Goal: Task Accomplishment & Management: Complete application form

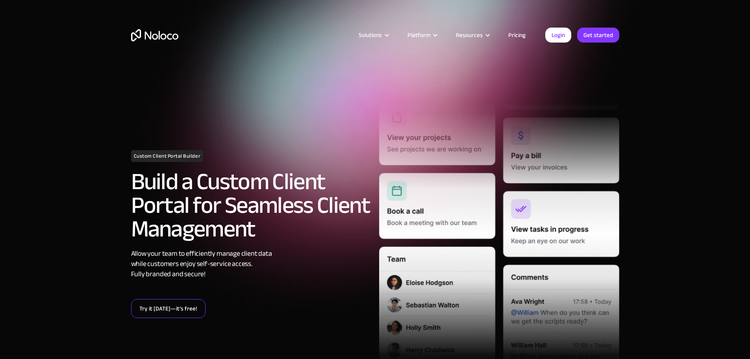
click at [170, 312] on link "Try it today—it’s free!" at bounding box center [168, 308] width 74 height 19
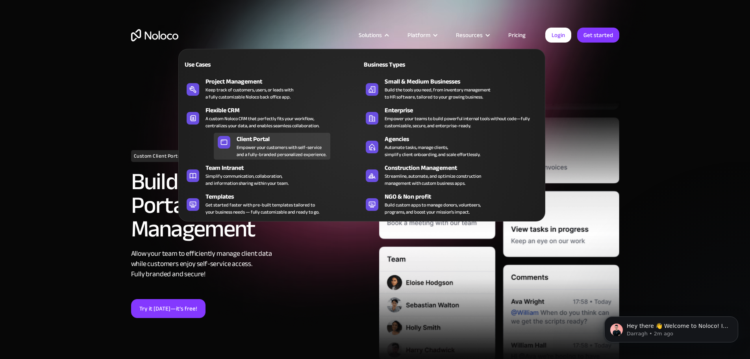
click at [270, 144] on div "Client Portal" at bounding box center [285, 138] width 97 height 9
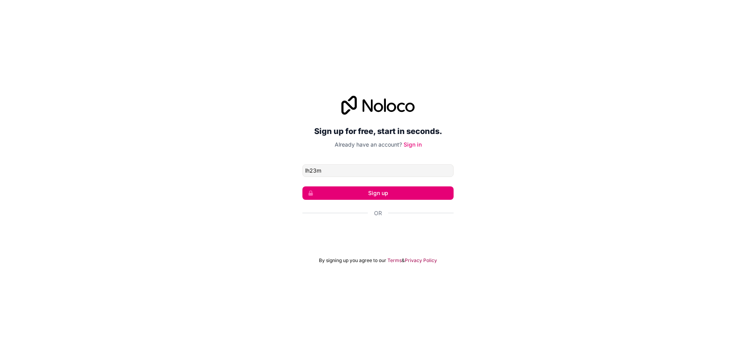
type input "[EMAIL_ADDRESS][DOMAIN_NAME]"
click button "Sign up" at bounding box center [378, 192] width 151 height 13
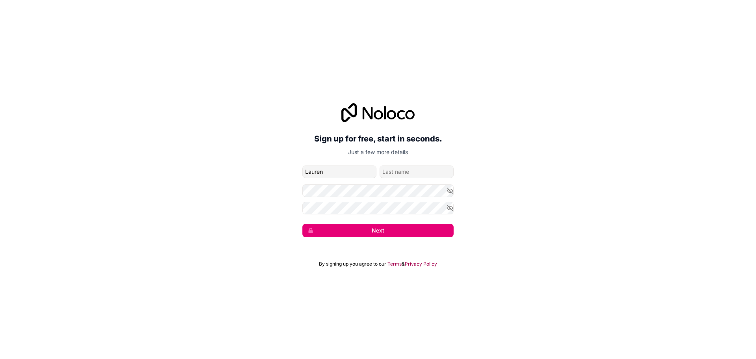
type input "Lauren"
type input "[PERSON_NAME]"
click at [449, 210] on icon "button" at bounding box center [450, 207] width 7 height 7
click at [450, 191] on icon "button" at bounding box center [450, 190] width 7 height 7
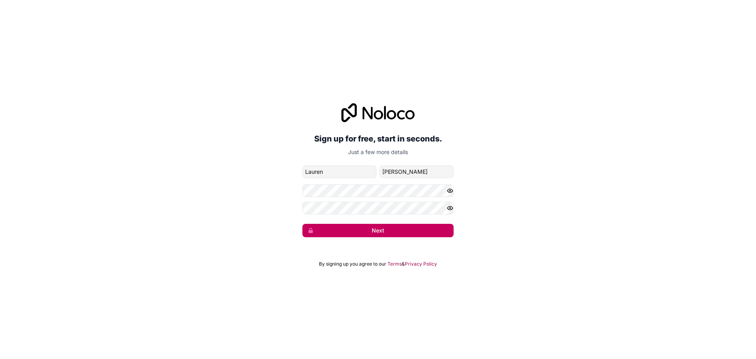
click at [390, 233] on button "Next" at bounding box center [378, 230] width 151 height 13
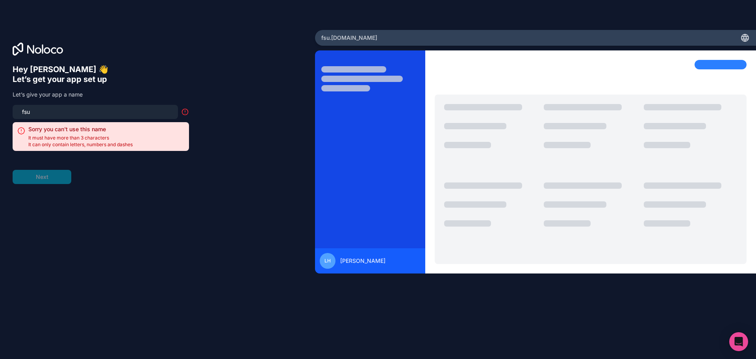
click at [56, 111] on input "fsu" at bounding box center [95, 111] width 156 height 11
type input "f"
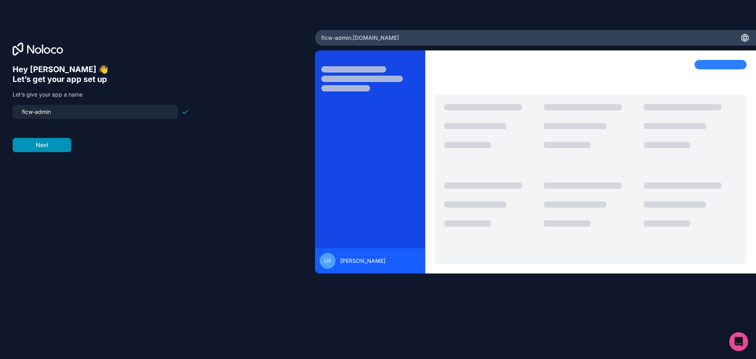
type input "ficw-admin"
click at [41, 146] on button "Next" at bounding box center [42, 145] width 59 height 14
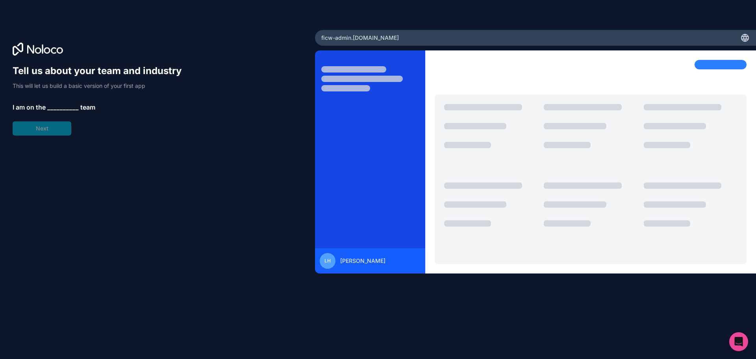
click at [67, 106] on span "__________" at bounding box center [63, 106] width 32 height 9
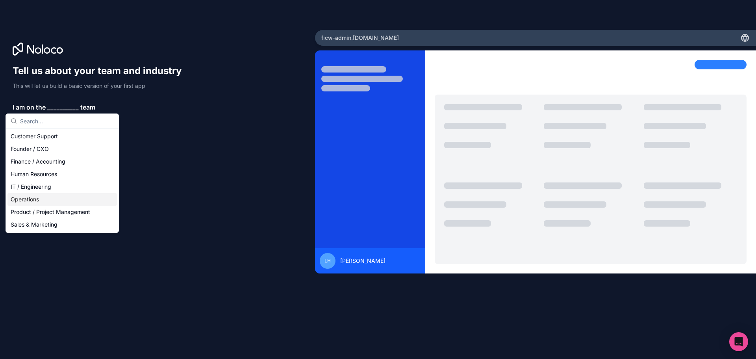
drag, startPoint x: 21, startPoint y: 201, endPoint x: 131, endPoint y: 199, distance: 109.9
click at [23, 201] on div "Operations" at bounding box center [62, 199] width 110 height 13
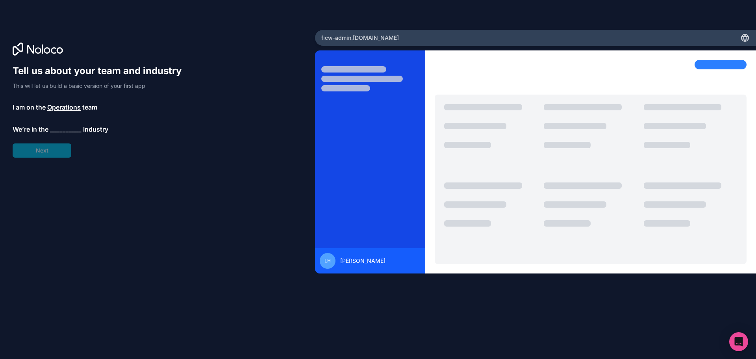
click at [62, 130] on span "__________" at bounding box center [66, 128] width 32 height 9
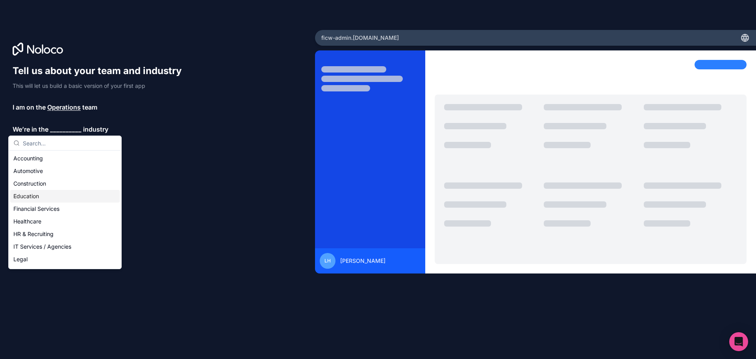
click at [30, 197] on div "Education" at bounding box center [65, 196] width 110 height 13
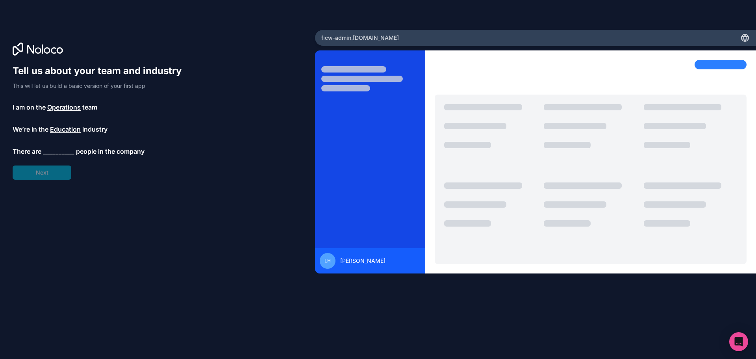
click at [70, 150] on span "__________" at bounding box center [59, 151] width 32 height 9
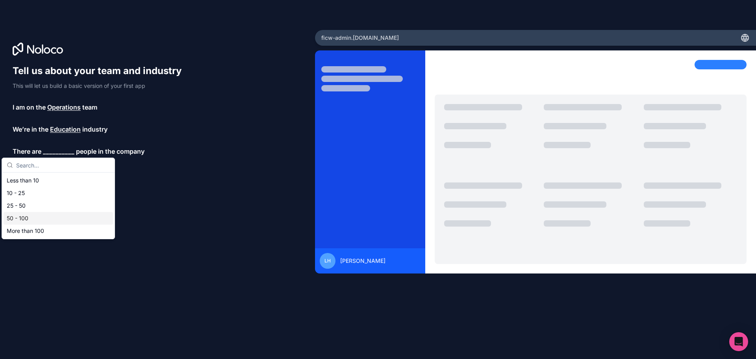
click at [21, 219] on div "50 - 100" at bounding box center [59, 218] width 110 height 13
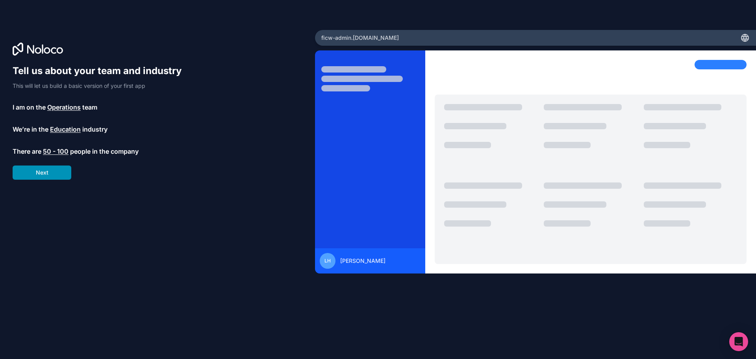
click at [49, 175] on button "Next" at bounding box center [42, 172] width 59 height 14
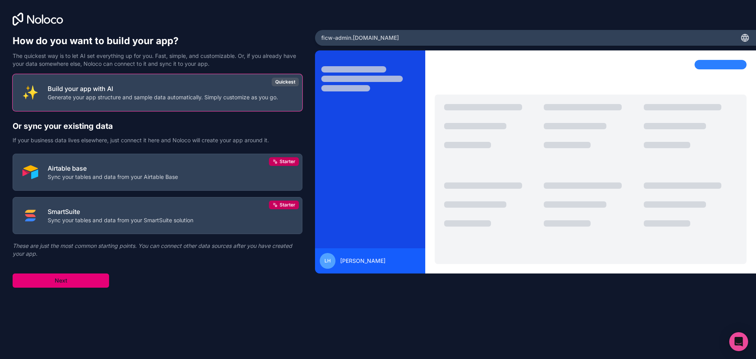
click at [71, 280] on button "Next" at bounding box center [61, 280] width 97 height 14
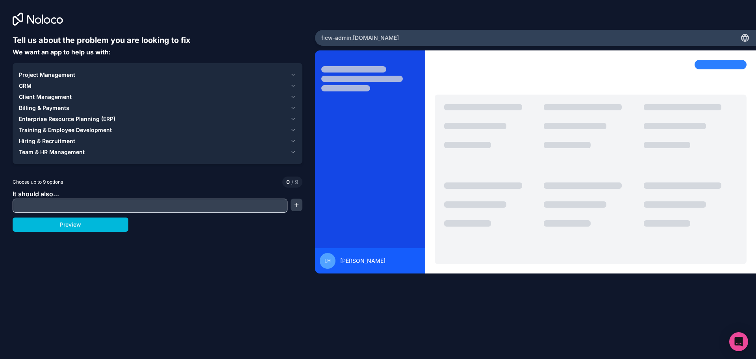
click at [33, 84] on div "CRM" at bounding box center [153, 86] width 268 height 8
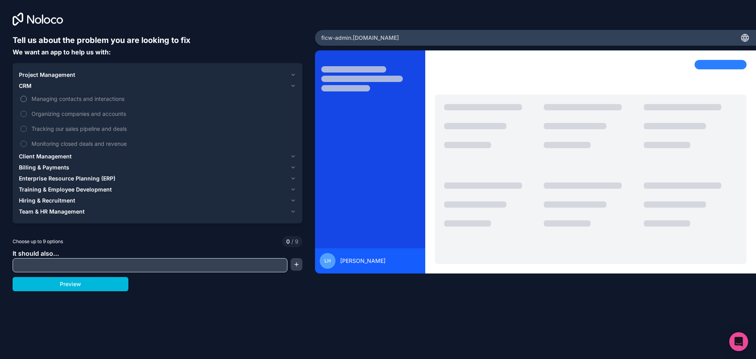
click at [22, 98] on button "Managing contacts and interactions" at bounding box center [23, 99] width 6 height 6
click at [22, 111] on button "Organizing companies and accounts" at bounding box center [23, 114] width 6 height 6
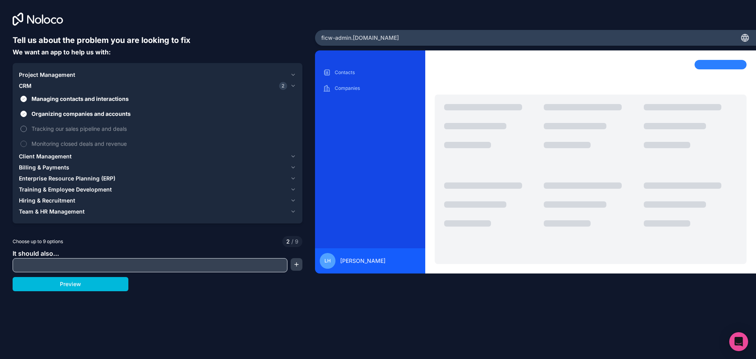
click at [22, 126] on button "Tracking our sales pipeline and deals" at bounding box center [23, 129] width 6 height 6
click at [22, 143] on button "Monitoring closed deals and revenue" at bounding box center [23, 144] width 6 height 6
click at [22, 127] on button "Tracking our sales pipeline and deals" at bounding box center [23, 129] width 6 height 6
click at [58, 73] on span "Project Management" at bounding box center [47, 75] width 56 height 8
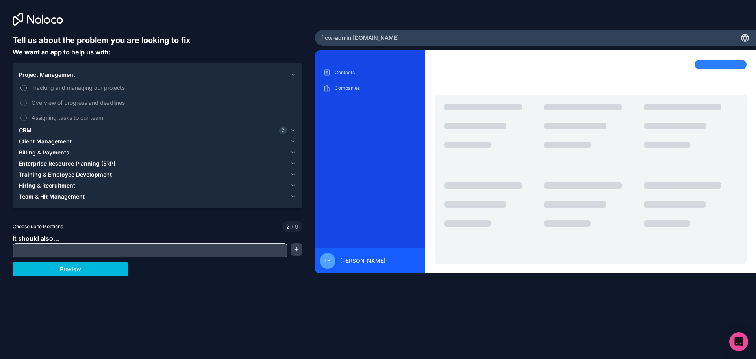
click at [24, 88] on button "Tracking and managing our projects" at bounding box center [23, 88] width 6 height 6
click at [22, 103] on button "Overview of progress and deadlines" at bounding box center [23, 103] width 6 height 6
click at [23, 105] on button "Overview of progress and deadlines" at bounding box center [23, 103] width 6 height 6
click at [23, 90] on button "Tracking and managing our projects" at bounding box center [23, 88] width 6 height 6
click at [27, 129] on span "CRM" at bounding box center [25, 130] width 13 height 8
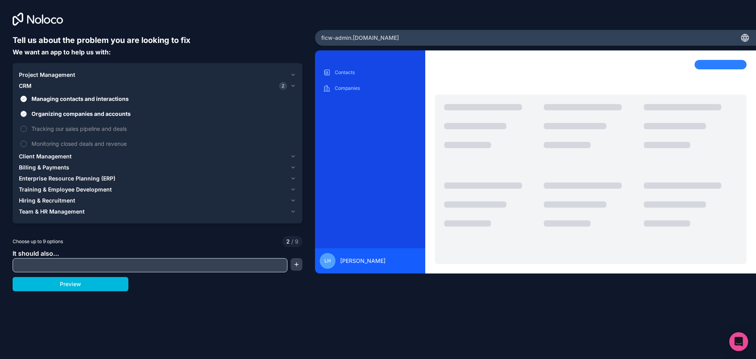
click at [24, 115] on button "Organizing companies and accounts" at bounding box center [23, 114] width 6 height 6
click at [24, 99] on button "Managing contacts and interactions" at bounding box center [23, 99] width 6 height 6
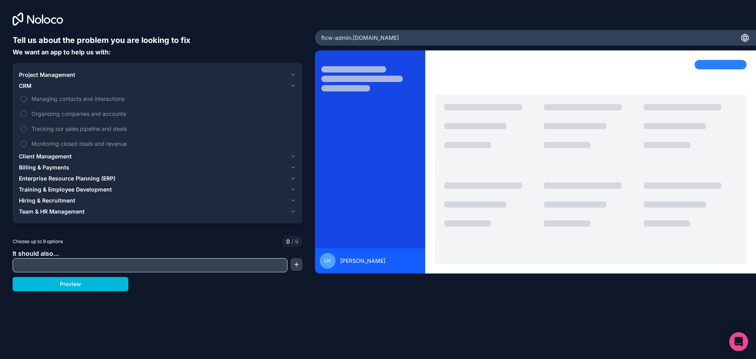
click at [50, 152] on button "Client Management" at bounding box center [157, 156] width 277 height 11
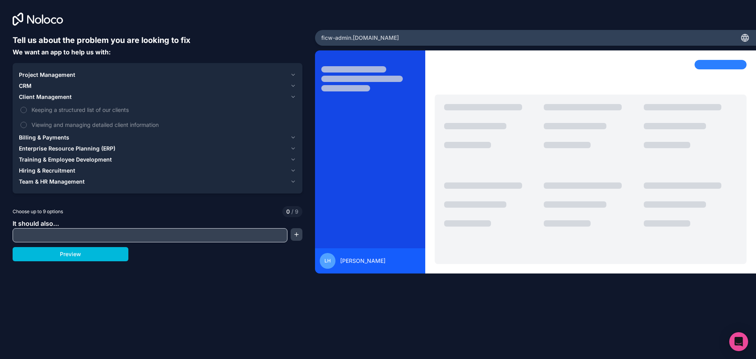
click at [66, 178] on span "Team & HR Management" at bounding box center [52, 182] width 66 height 8
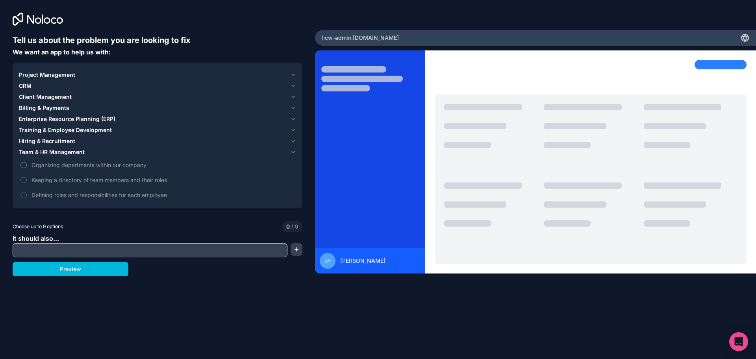
click at [25, 164] on button "Organizing departments within our company" at bounding box center [23, 165] width 6 height 6
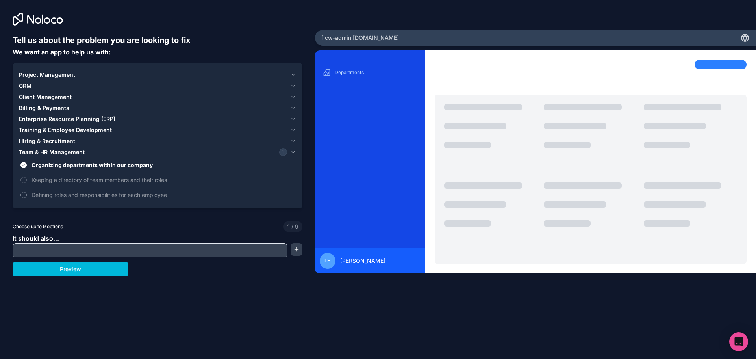
click at [26, 191] on label "Defining roles and responsibilities for each employee" at bounding box center [157, 194] width 277 height 15
click at [26, 192] on button "Defining roles and responsibilities for each employee" at bounding box center [23, 195] width 6 height 6
click at [26, 178] on button "Keeping a directory of team members and their roles" at bounding box center [23, 180] width 6 height 6
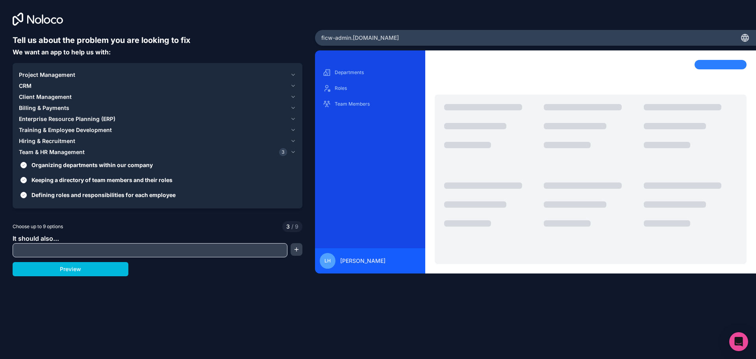
click at [54, 138] on span "Hiring & Recruitment" at bounding box center [47, 141] width 56 height 8
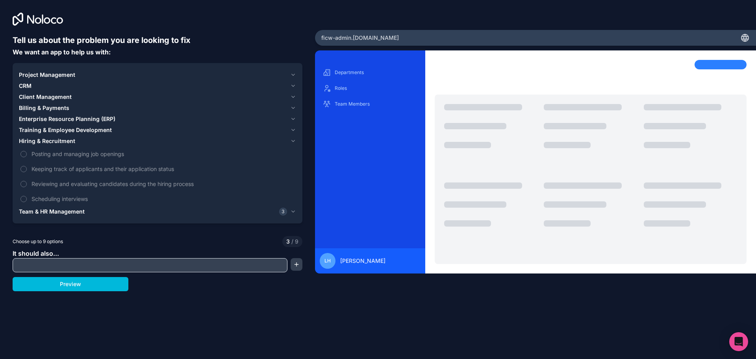
click at [55, 128] on span "Training & Employee Development" at bounding box center [65, 130] width 93 height 8
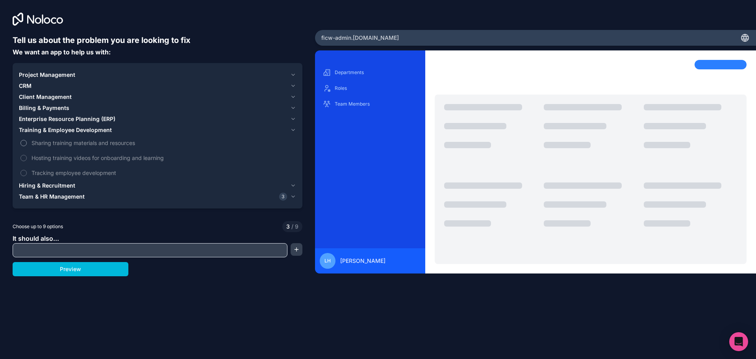
click at [23, 144] on button "Sharing training materials and resources" at bounding box center [23, 143] width 6 height 6
click at [69, 116] on span "Enterprise Resource Planning (ERP)" at bounding box center [67, 119] width 97 height 8
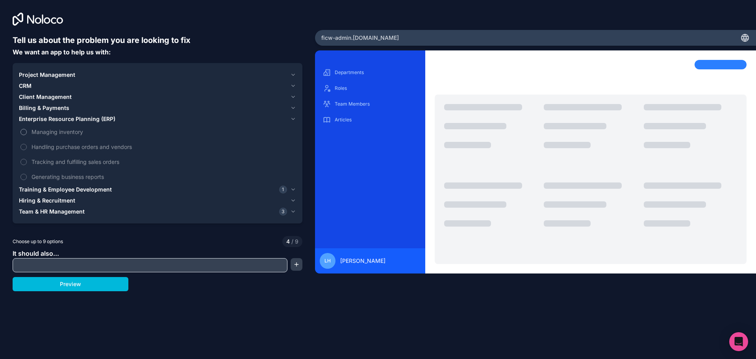
click at [22, 133] on button "Managing inventory" at bounding box center [23, 132] width 6 height 6
click at [24, 148] on button "Handling purchase orders and vendors" at bounding box center [23, 147] width 6 height 6
click at [25, 160] on button "Tracking and fulfilling sales orders" at bounding box center [23, 162] width 6 height 6
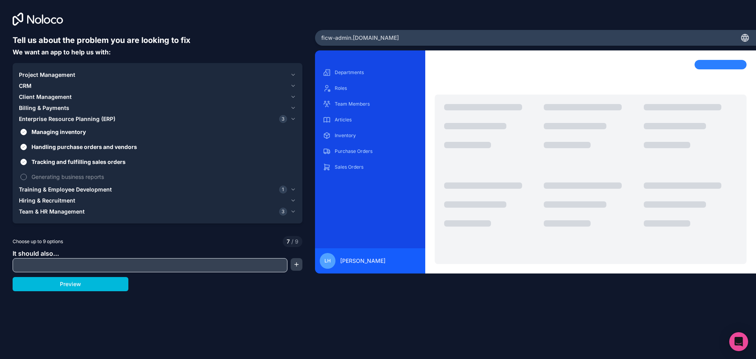
click at [23, 177] on button "Generating business reports" at bounding box center [23, 177] width 6 height 6
click at [44, 108] on span "Billing & Payments" at bounding box center [44, 108] width 50 height 8
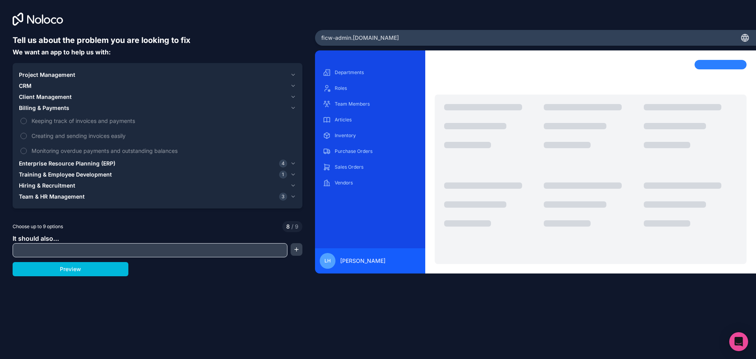
click at [45, 108] on span "Billing & Payments" at bounding box center [44, 108] width 50 height 8
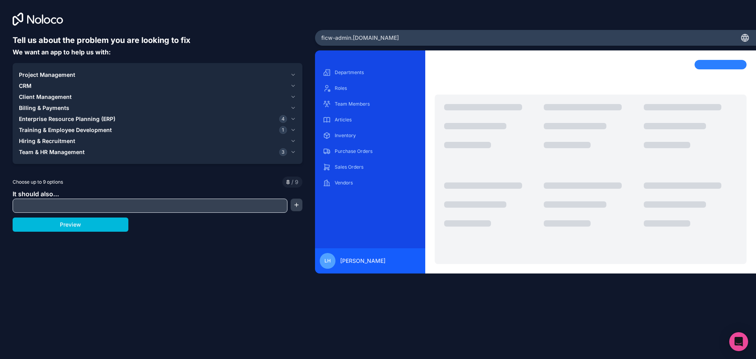
click at [48, 96] on span "Client Management" at bounding box center [45, 97] width 53 height 8
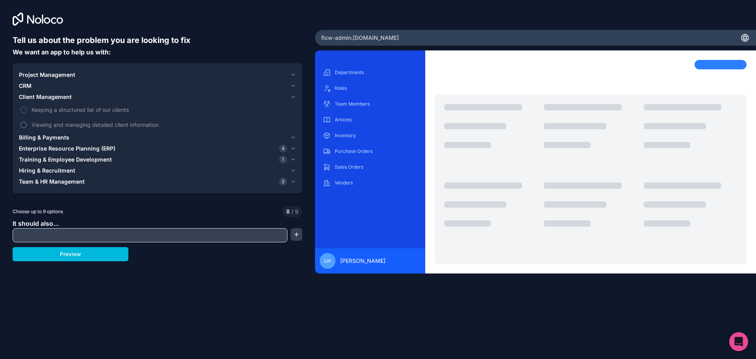
click at [45, 124] on span "Viewing and managing detailed client information" at bounding box center [163, 125] width 263 height 8
click at [27, 124] on button "Viewing and managing detailed client information" at bounding box center [23, 125] width 6 height 6
click at [45, 124] on span "Viewing and managing detailed client information" at bounding box center [163, 125] width 263 height 8
click at [27, 124] on button "Viewing and managing detailed client information" at bounding box center [23, 125] width 6 height 6
click at [45, 97] on span "Client Management" at bounding box center [45, 97] width 53 height 8
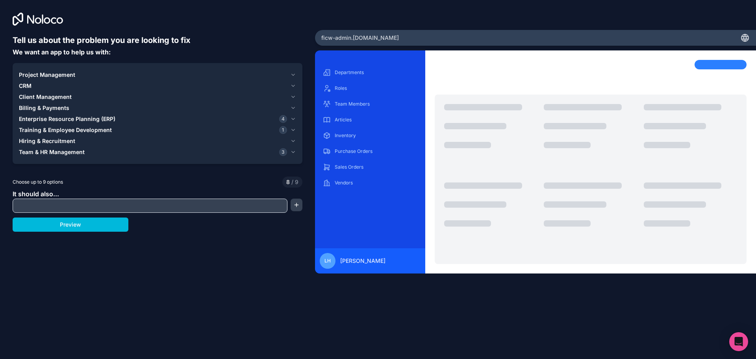
click at [26, 87] on span "CRM" at bounding box center [25, 86] width 13 height 8
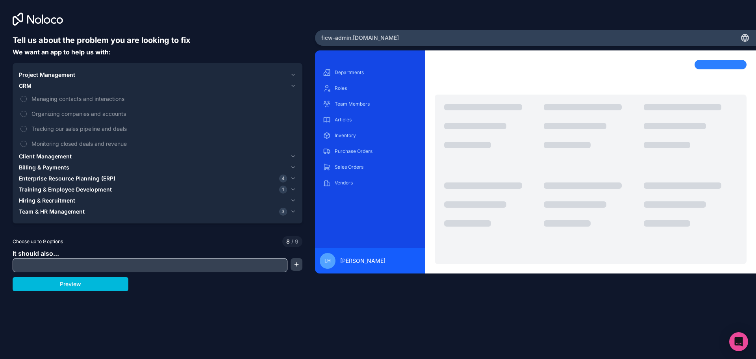
click at [22, 87] on span "CRM" at bounding box center [25, 86] width 13 height 8
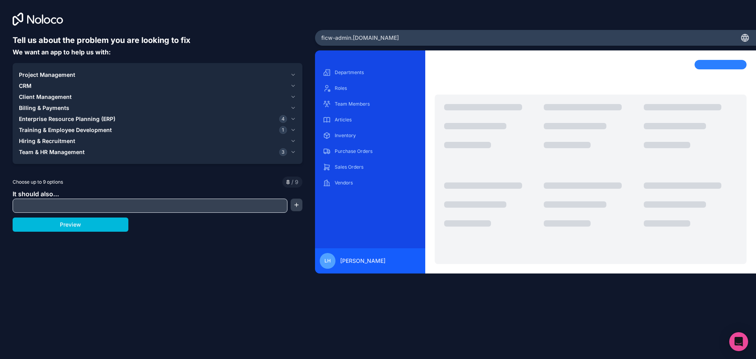
click at [53, 70] on button "Project Management" at bounding box center [157, 74] width 277 height 11
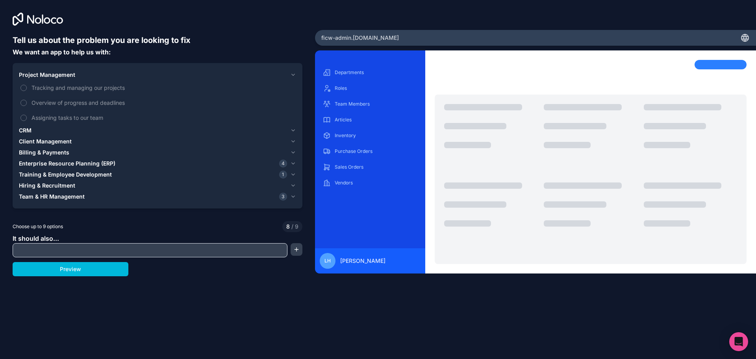
click at [53, 71] on span "Project Management" at bounding box center [47, 75] width 56 height 8
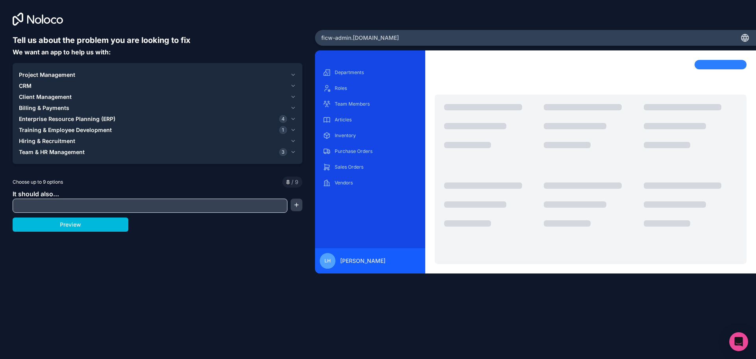
click at [57, 147] on button "Team & HR Management 3" at bounding box center [157, 152] width 277 height 11
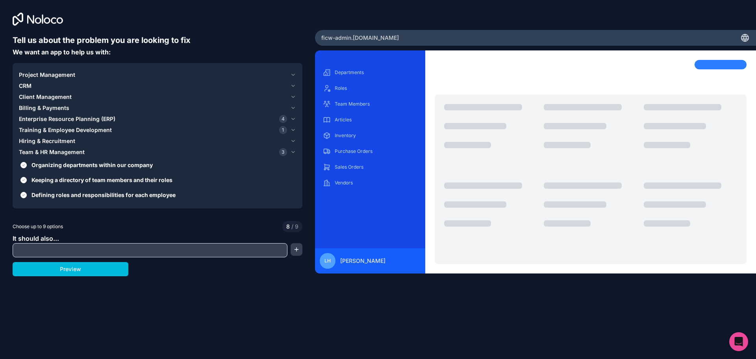
click at [57, 147] on button "Team & HR Management 3" at bounding box center [157, 152] width 277 height 11
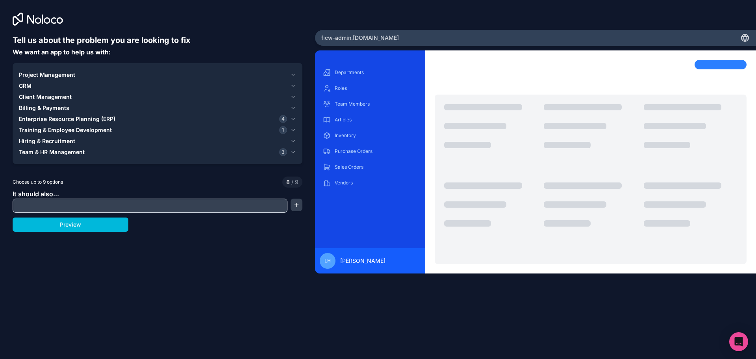
click at [52, 152] on span "Team & HR Management" at bounding box center [52, 152] width 66 height 8
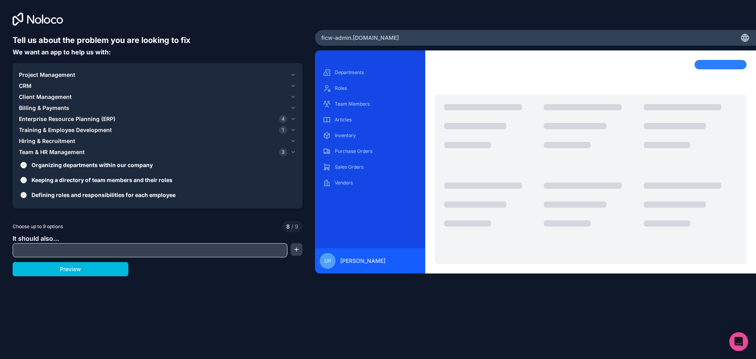
click at [67, 194] on span "Defining roles and responsibilities for each employee" at bounding box center [163, 195] width 263 height 8
click at [27, 194] on button "Defining roles and responsibilities for each employee" at bounding box center [23, 195] width 6 height 6
click at [79, 178] on span "Keeping a directory of team members and their roles" at bounding box center [163, 180] width 263 height 8
click at [27, 178] on button "Keeping a directory of team members and their roles" at bounding box center [23, 180] width 6 height 6
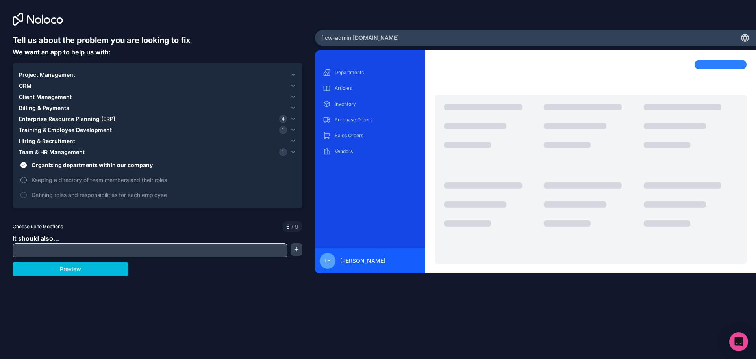
drag, startPoint x: 88, startPoint y: 165, endPoint x: 93, endPoint y: 176, distance: 12.0
click at [89, 165] on span "Organizing departments within our company" at bounding box center [163, 165] width 263 height 8
click at [27, 165] on button "Organizing departments within our company" at bounding box center [23, 165] width 6 height 6
click at [134, 247] on input "text" at bounding box center [150, 250] width 271 height 11
type input "C"
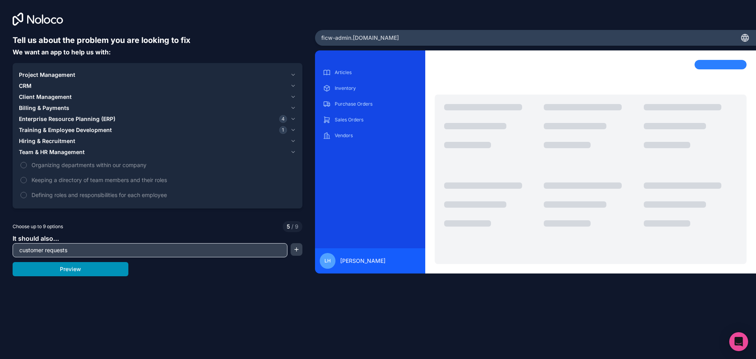
type input "customer requests"
click at [71, 270] on button "Preview" at bounding box center [71, 269] width 116 height 14
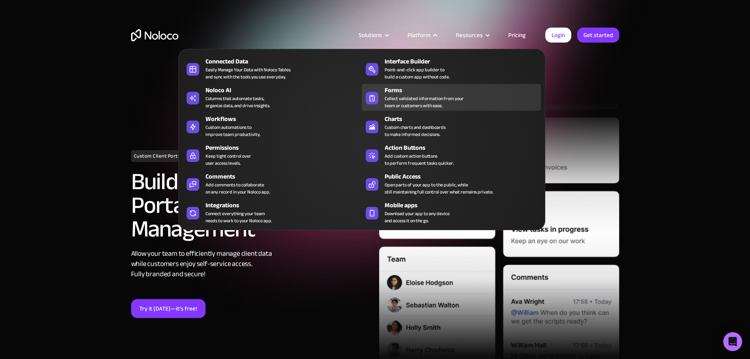
click at [425, 105] on div "Collect validated information from your team or customers with ease." at bounding box center [424, 102] width 79 height 14
